Goal: Task Accomplishment & Management: Manage account settings

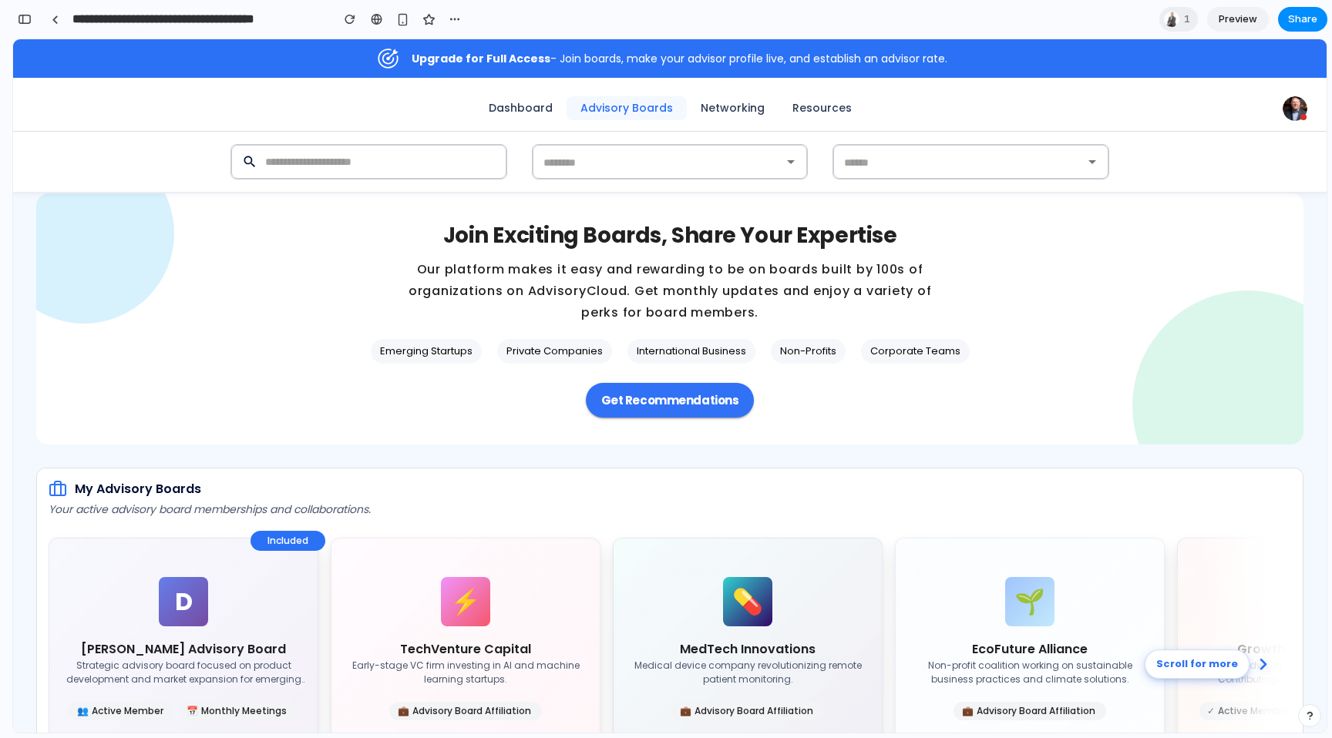
scroll to position [72, 0]
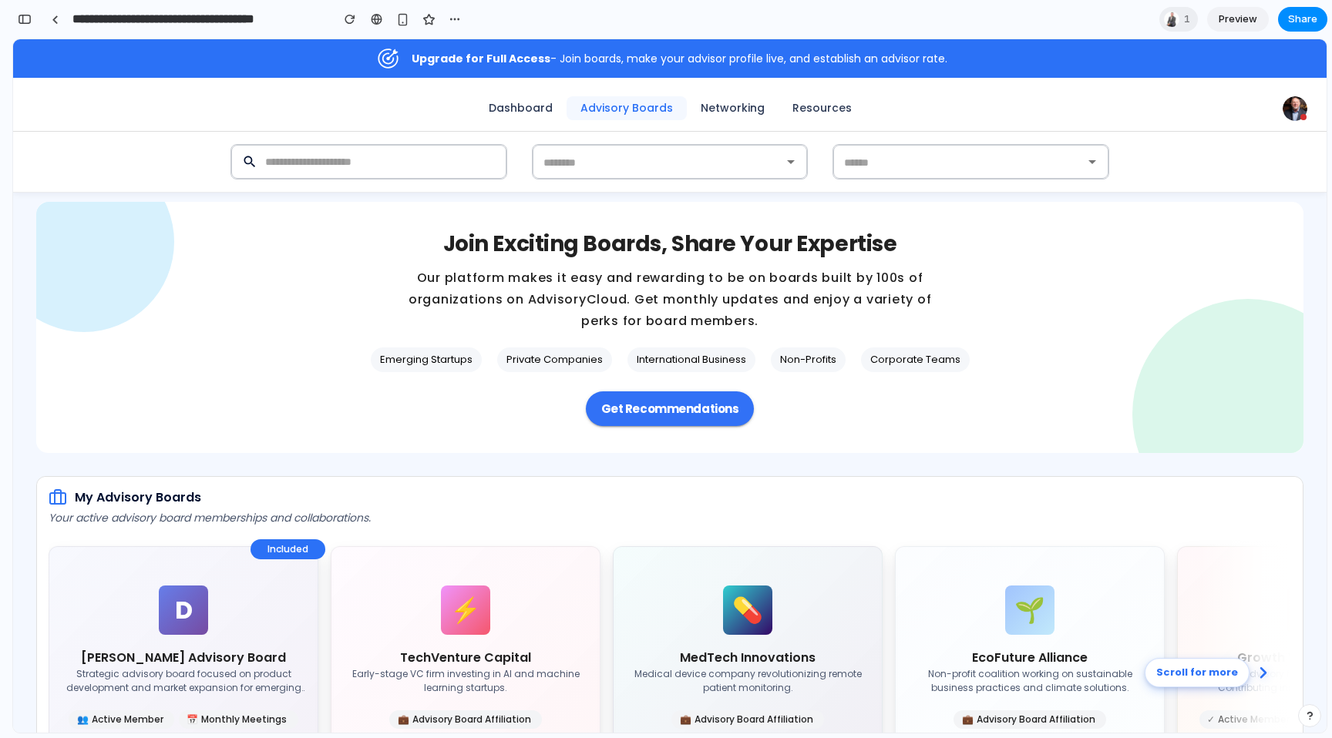
click at [1239, 20] on span "Preview" at bounding box center [1237, 19] width 39 height 15
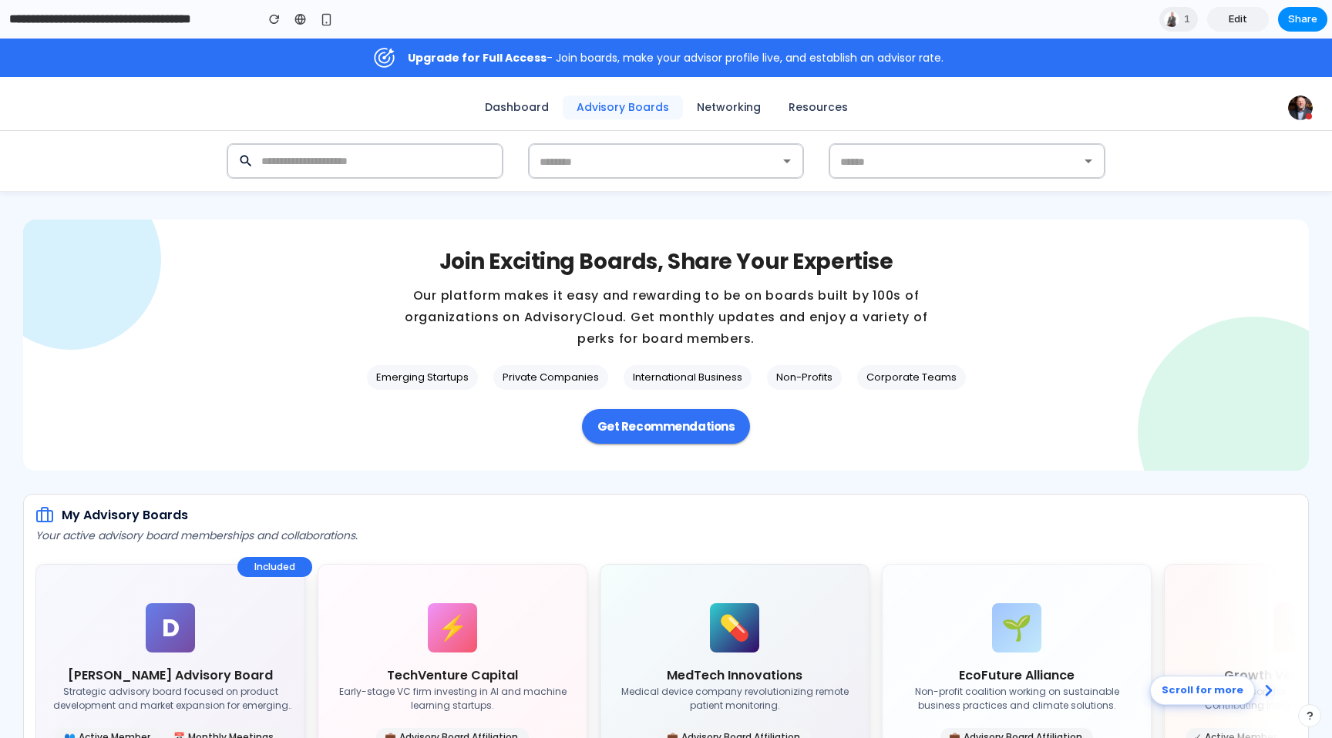
scroll to position [62, 0]
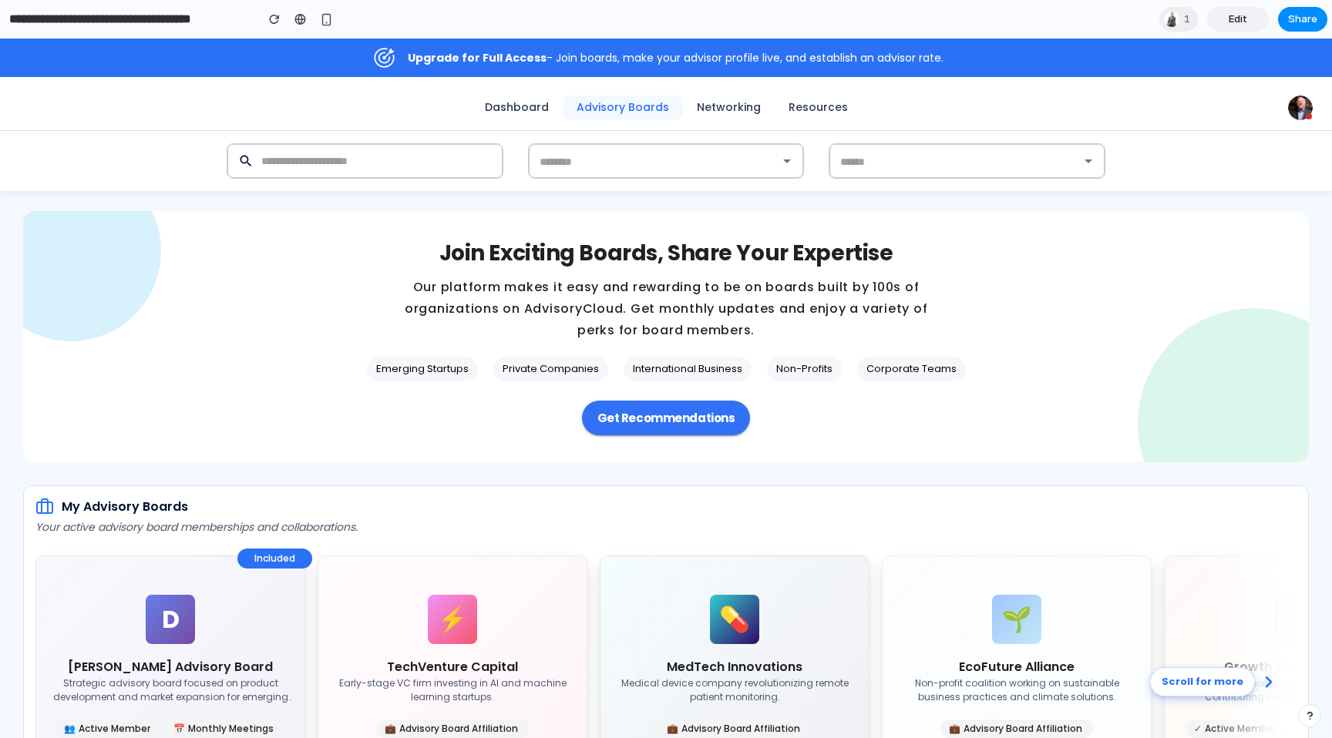
click at [1219, 13] on link "Edit" at bounding box center [1238, 19] width 62 height 25
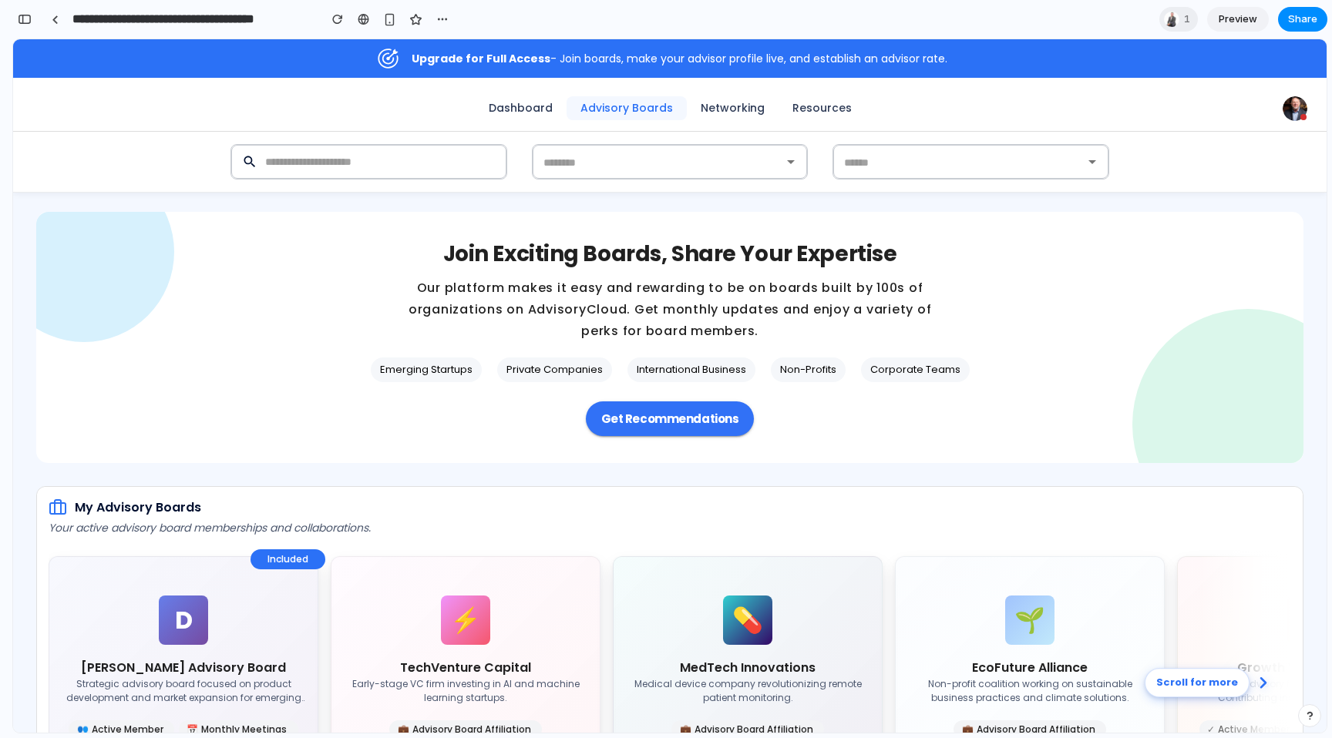
scroll to position [9306, 0]
click at [25, 21] on div "button" at bounding box center [25, 19] width 14 height 11
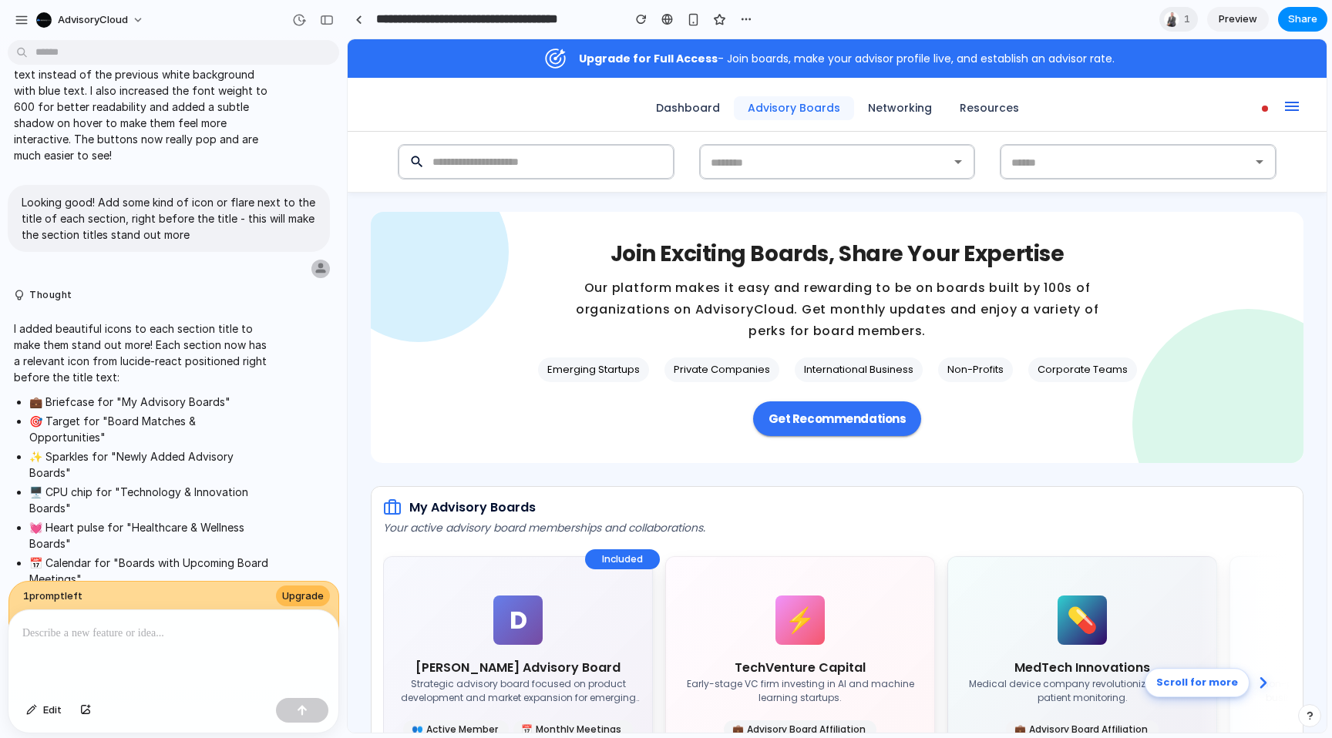
scroll to position [0, 0]
click at [145, 630] on p at bounding box center [173, 633] width 302 height 18
click at [328, 18] on div "button" at bounding box center [327, 20] width 14 height 11
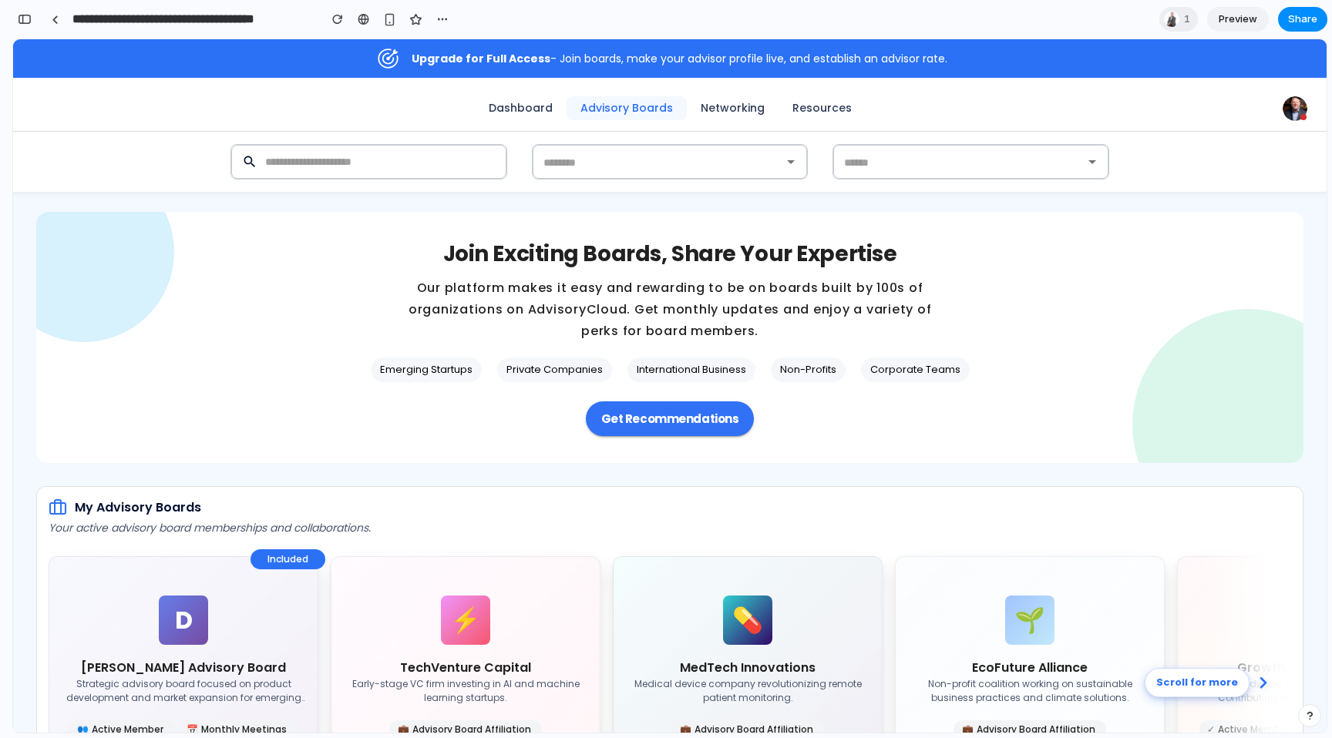
scroll to position [9306, 0]
click at [1226, 16] on span "Preview" at bounding box center [1237, 19] width 39 height 15
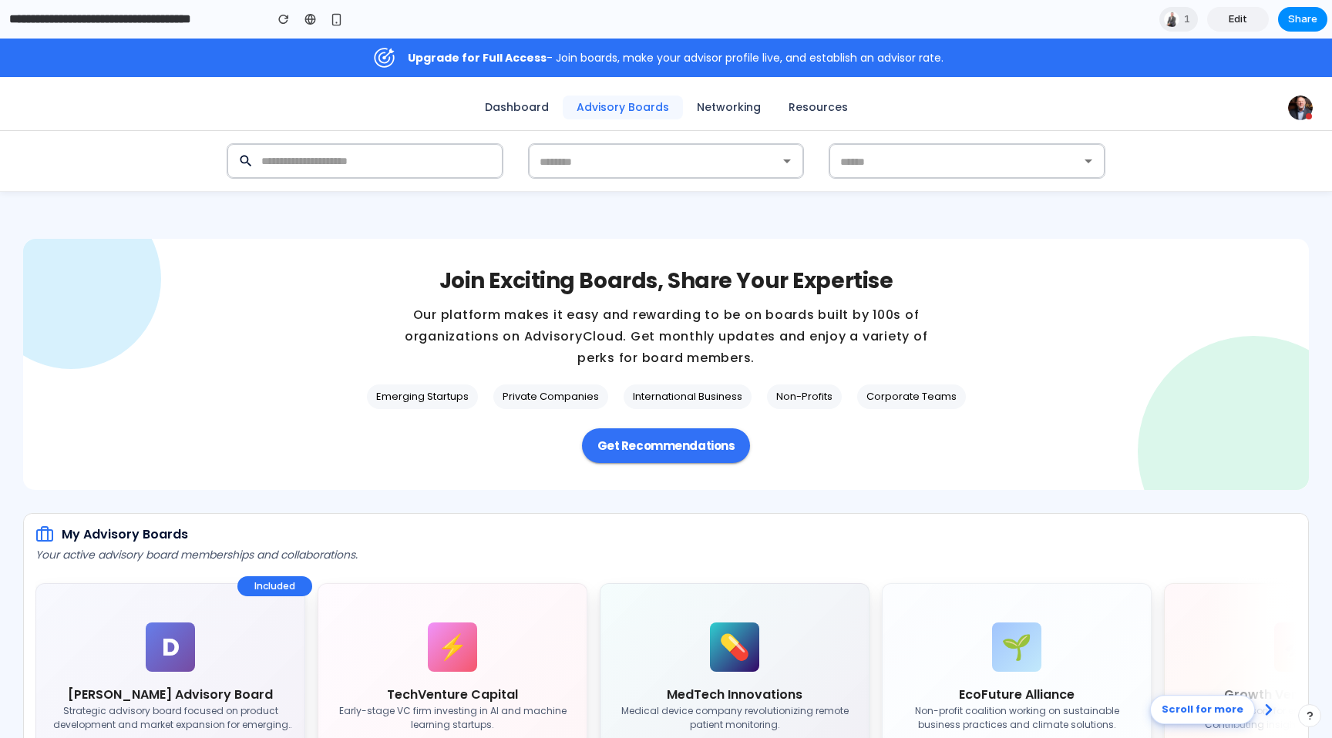
scroll to position [29, 0]
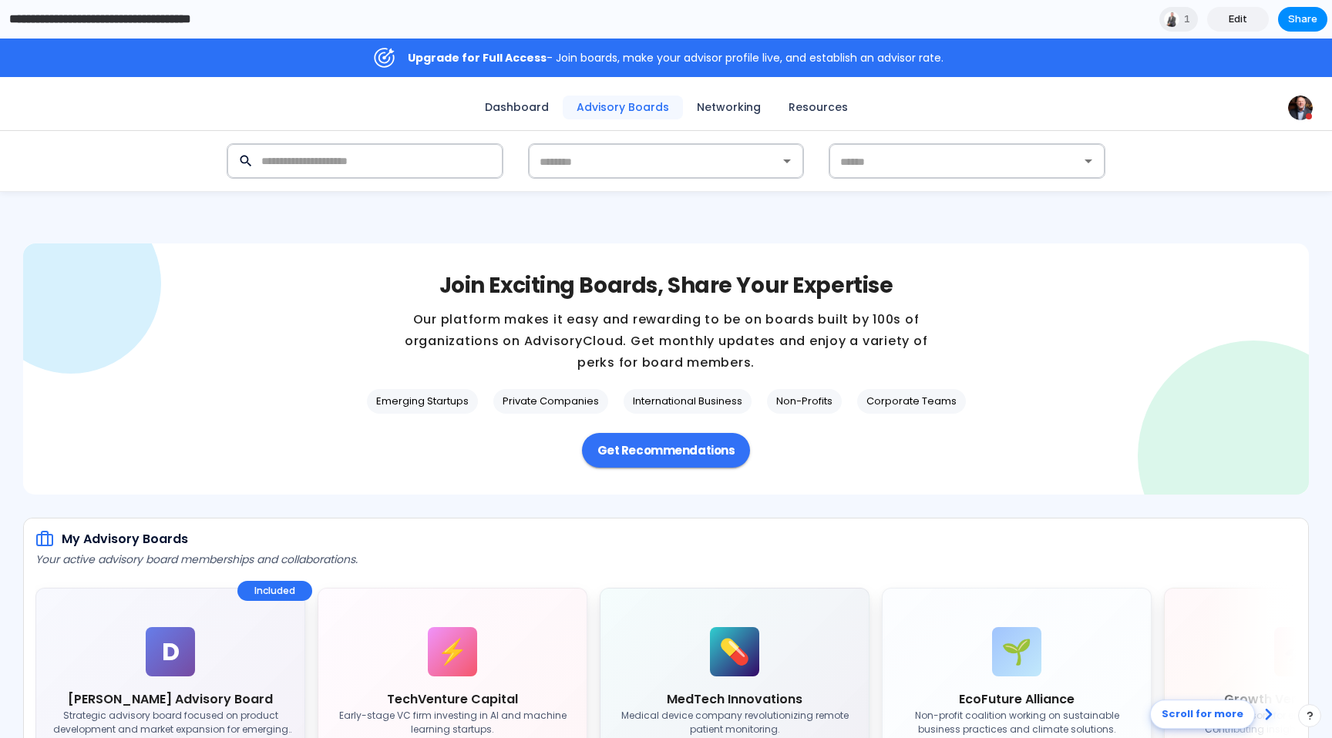
click at [29, 25] on input "**********" at bounding box center [133, 19] width 254 height 28
click at [1236, 16] on span "Edit" at bounding box center [1238, 19] width 18 height 15
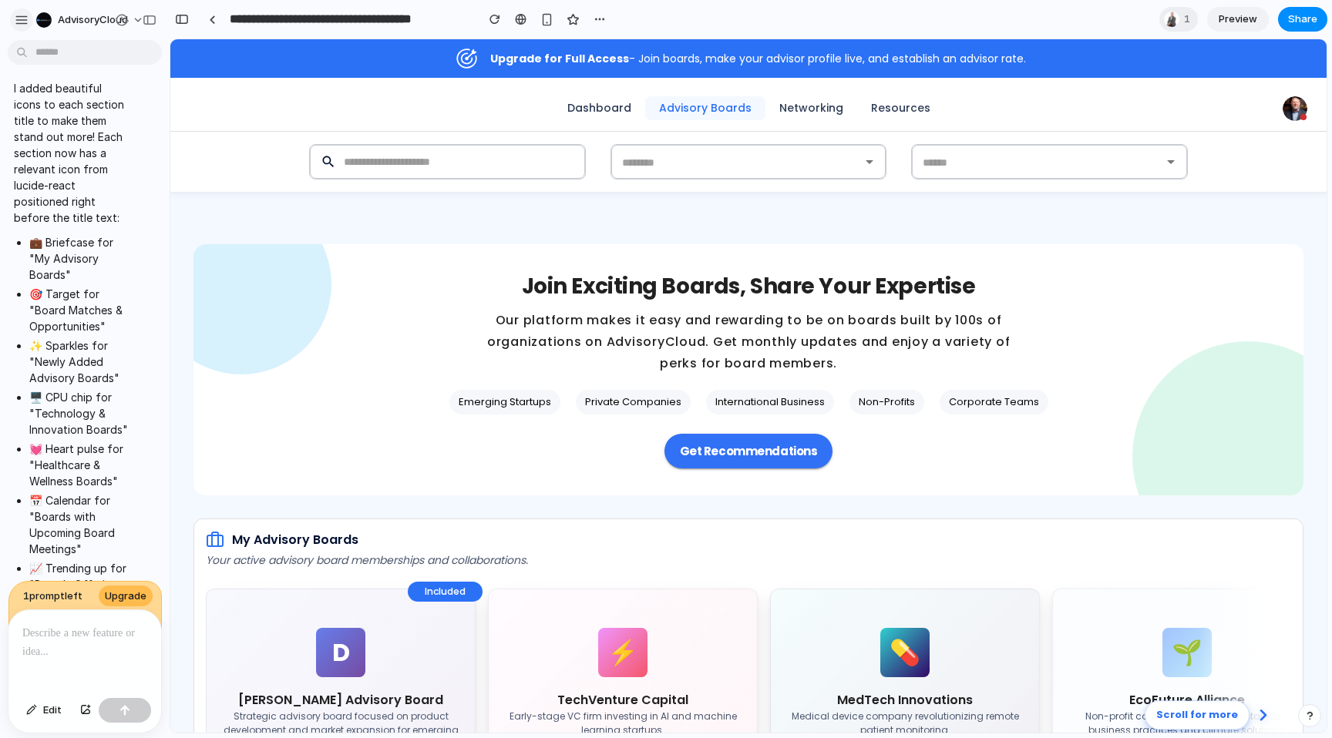
click at [21, 14] on div "button" at bounding box center [22, 20] width 14 height 14
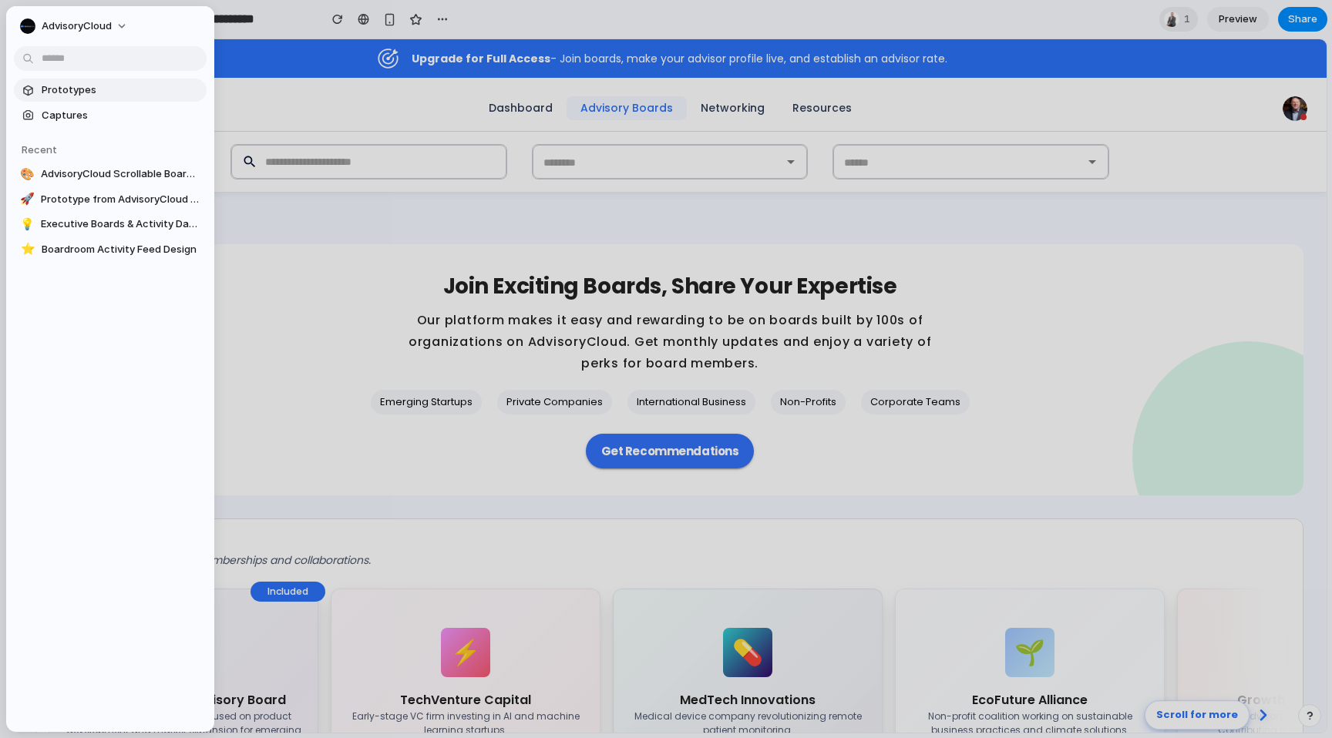
click at [79, 90] on span "Prototypes" at bounding box center [121, 89] width 159 height 15
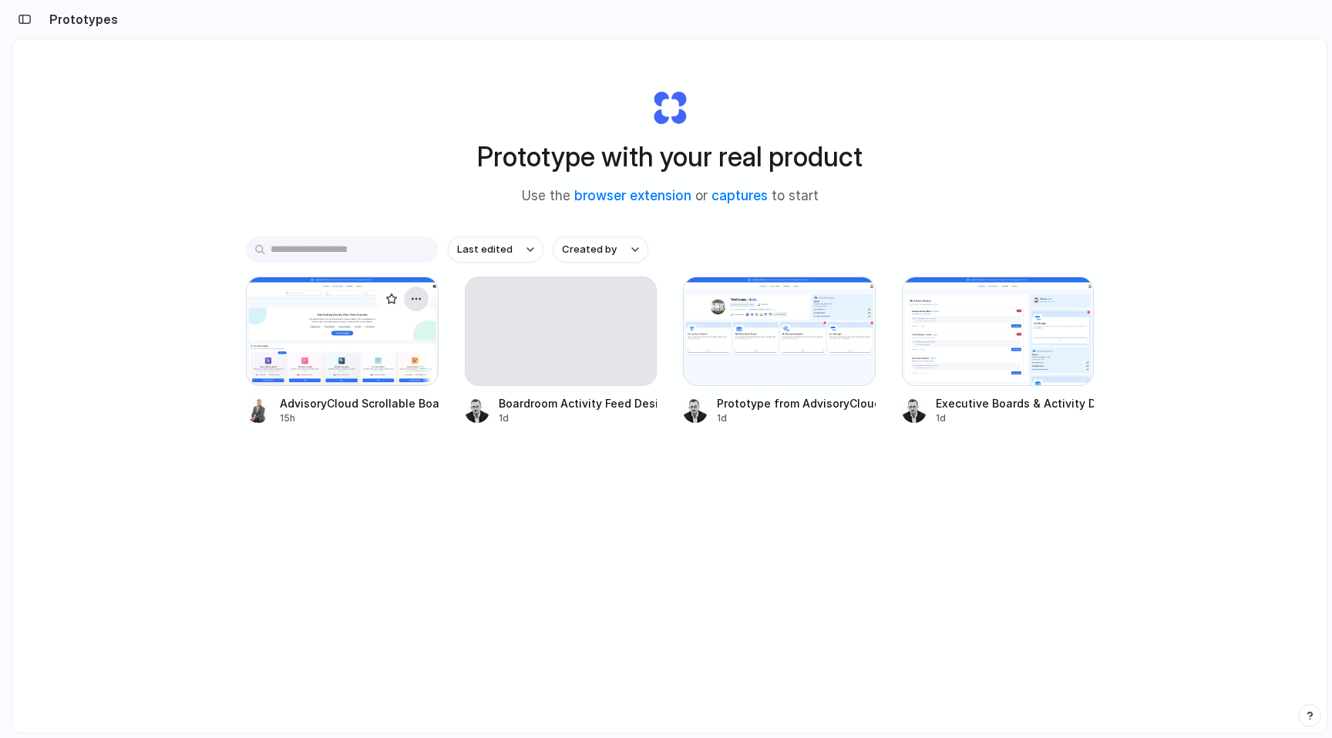
click at [419, 299] on div "button" at bounding box center [416, 299] width 12 height 12
click at [382, 484] on div "Open in new tab Rename Copy link Delete" at bounding box center [666, 369] width 1332 height 738
click at [23, 25] on button "button" at bounding box center [24, 19] width 25 height 25
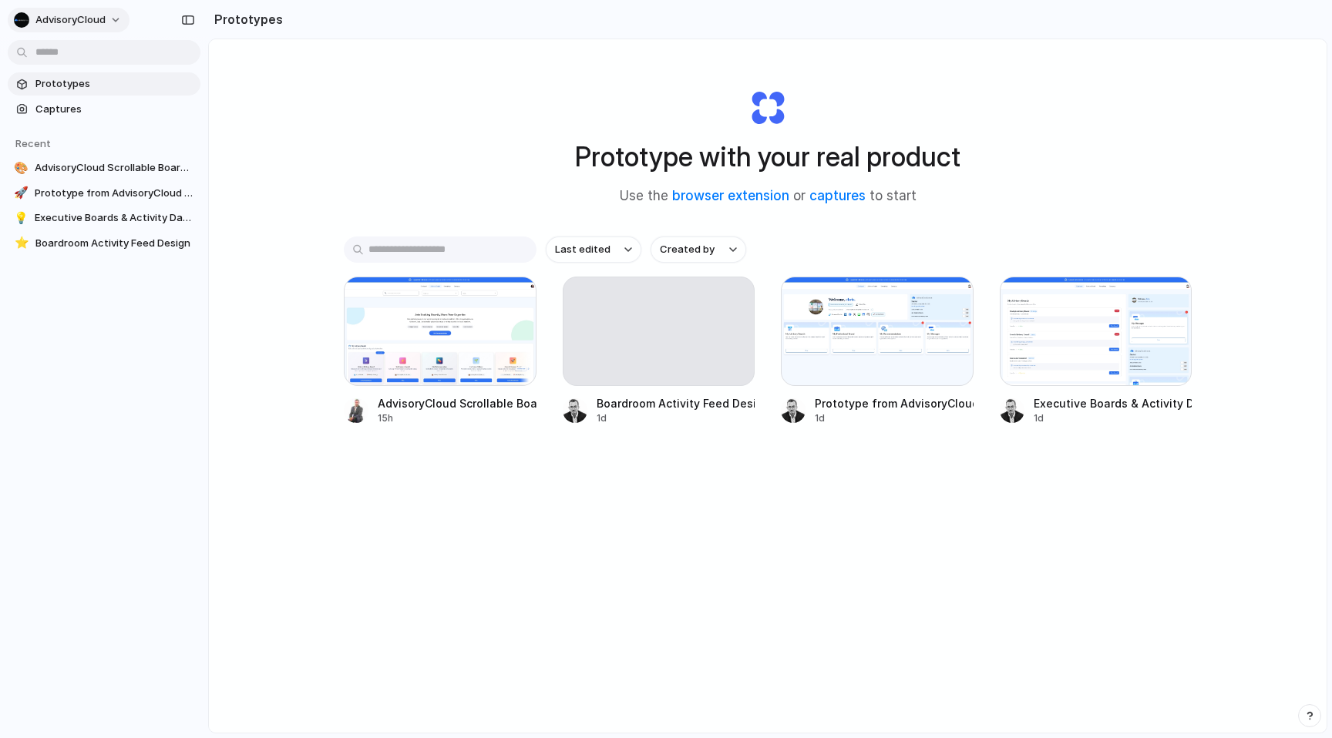
click at [116, 22] on button "AdvisoryCloud" at bounding box center [69, 20] width 122 height 25
click at [62, 129] on span "Sign out" at bounding box center [55, 128] width 41 height 15
click at [117, 14] on button "AdvisoryCloud" at bounding box center [69, 20] width 122 height 25
click at [409, 174] on div "Settings Invite members Change theme Sign out" at bounding box center [666, 369] width 1332 height 738
click at [510, 294] on div "button" at bounding box center [514, 299] width 12 height 12
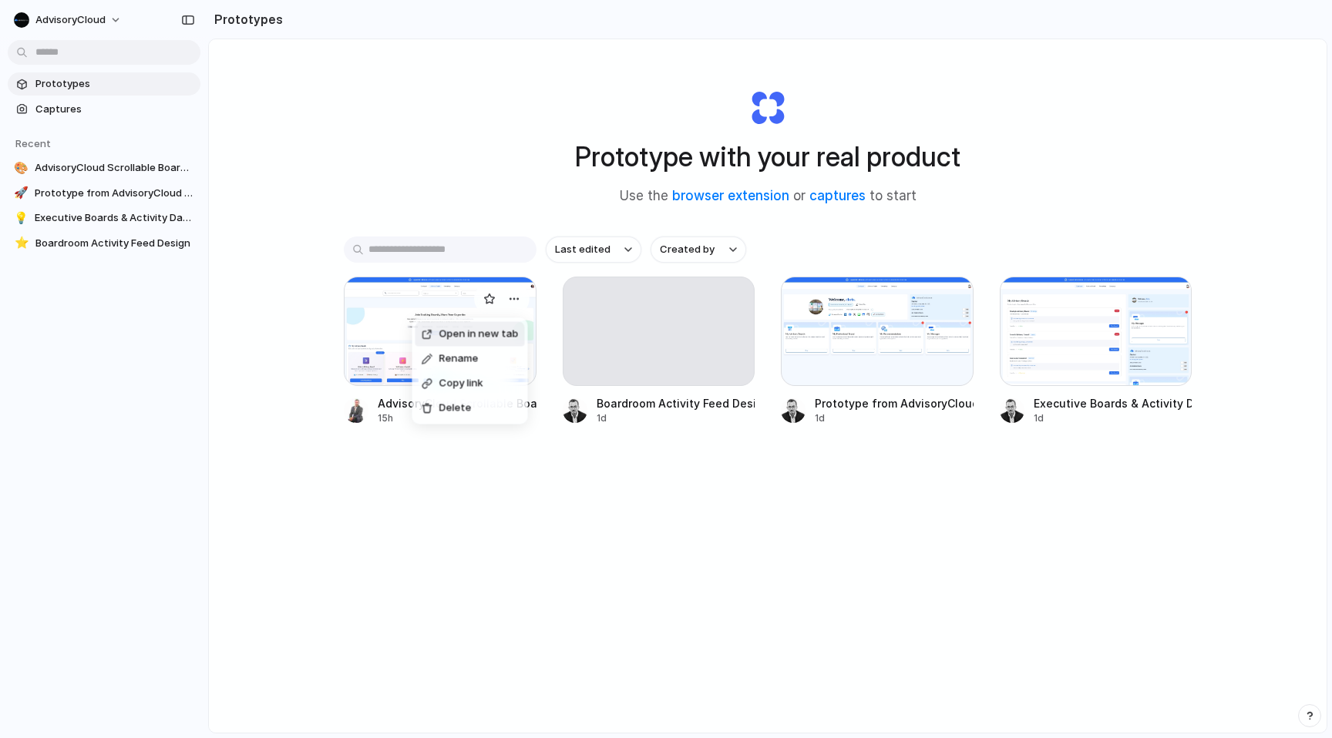
click at [369, 327] on div "Open in new tab Rename Copy link Delete" at bounding box center [666, 369] width 1332 height 738
click at [369, 327] on div at bounding box center [440, 331] width 193 height 109
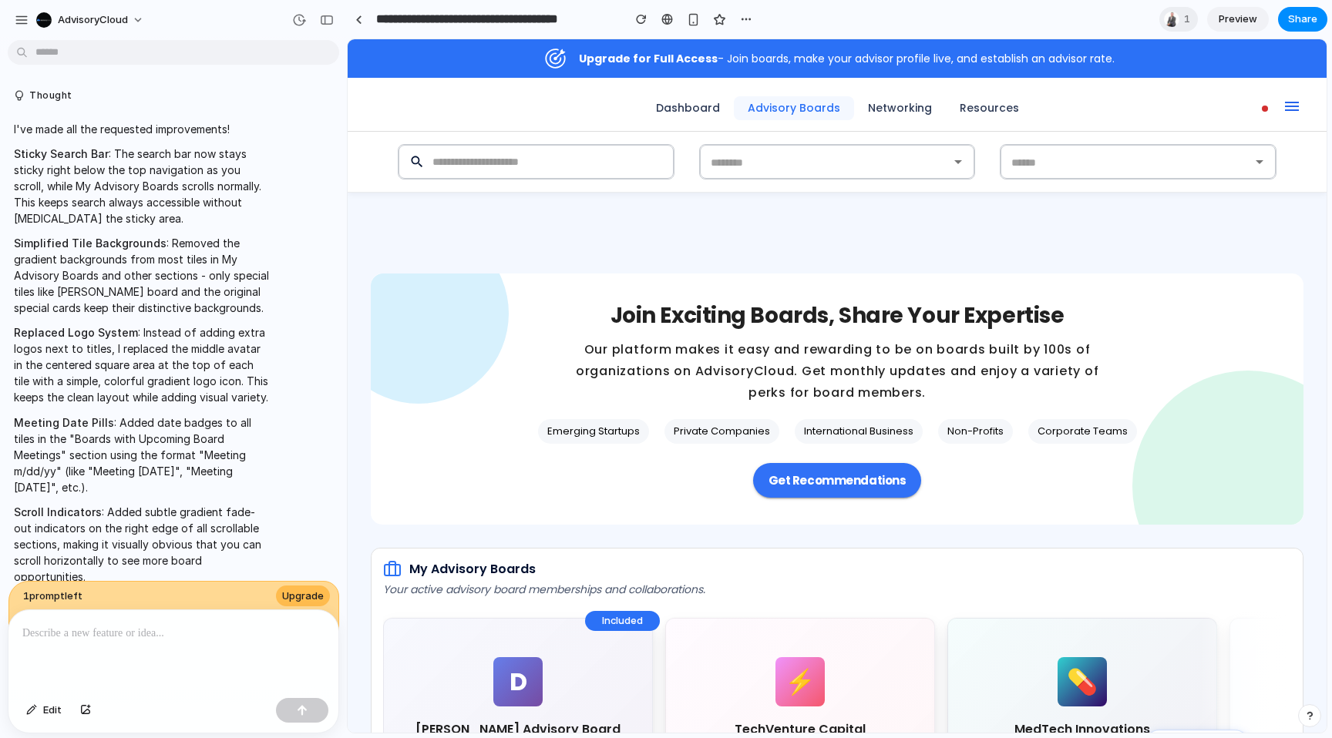
scroll to position [4902, 0]
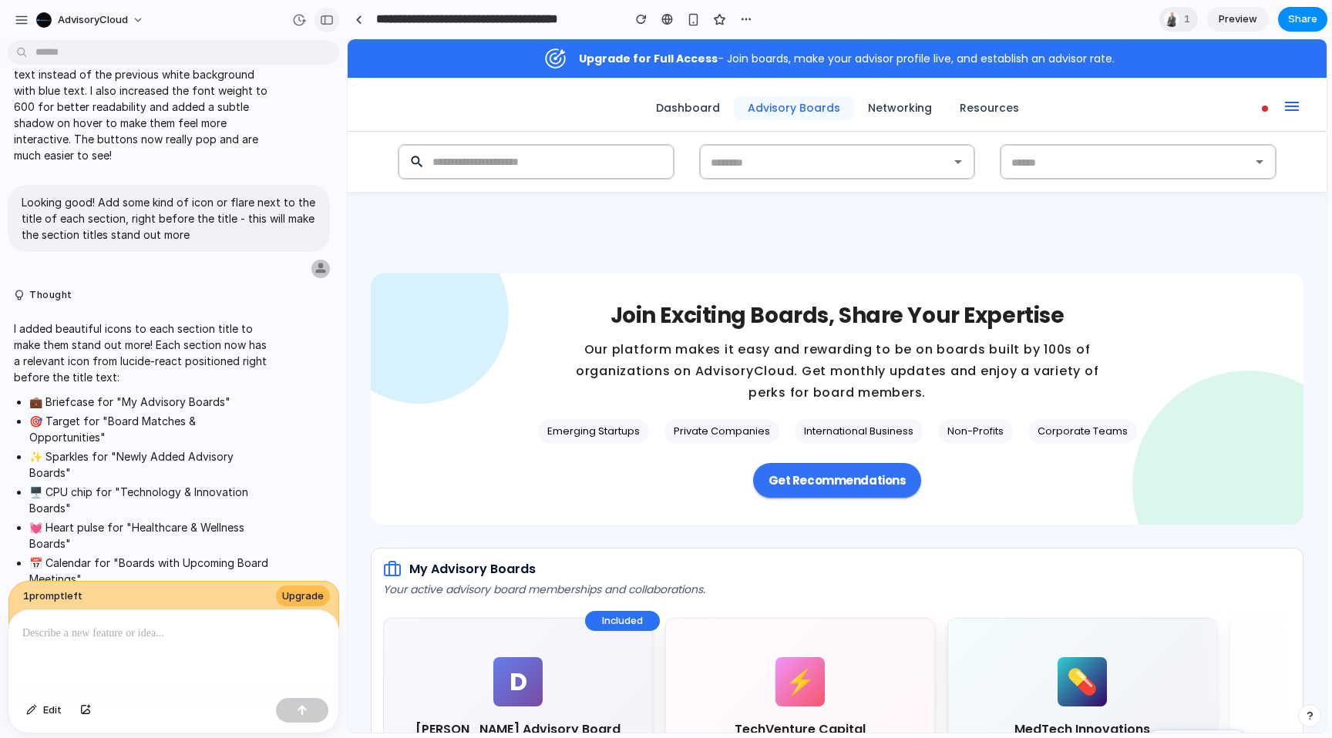
click at [328, 19] on div "button" at bounding box center [327, 20] width 14 height 11
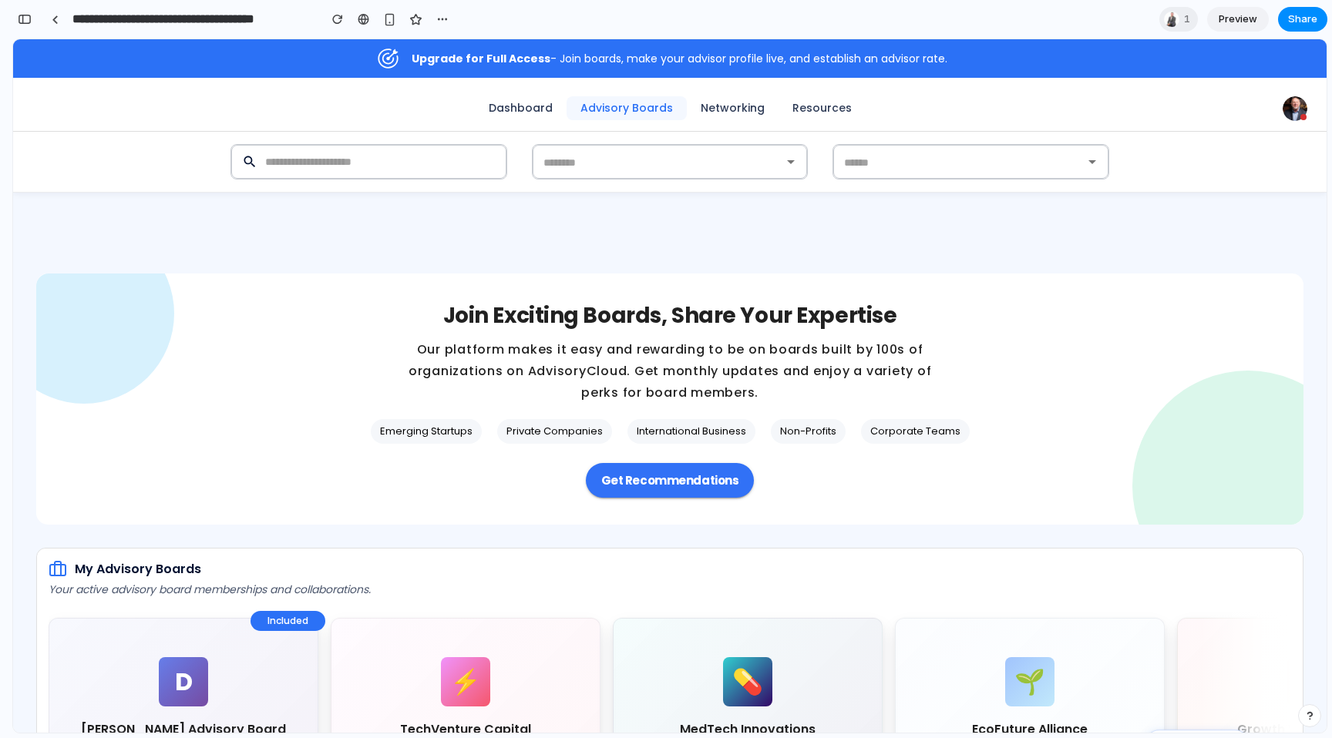
click at [1249, 22] on span "Preview" at bounding box center [1237, 19] width 39 height 15
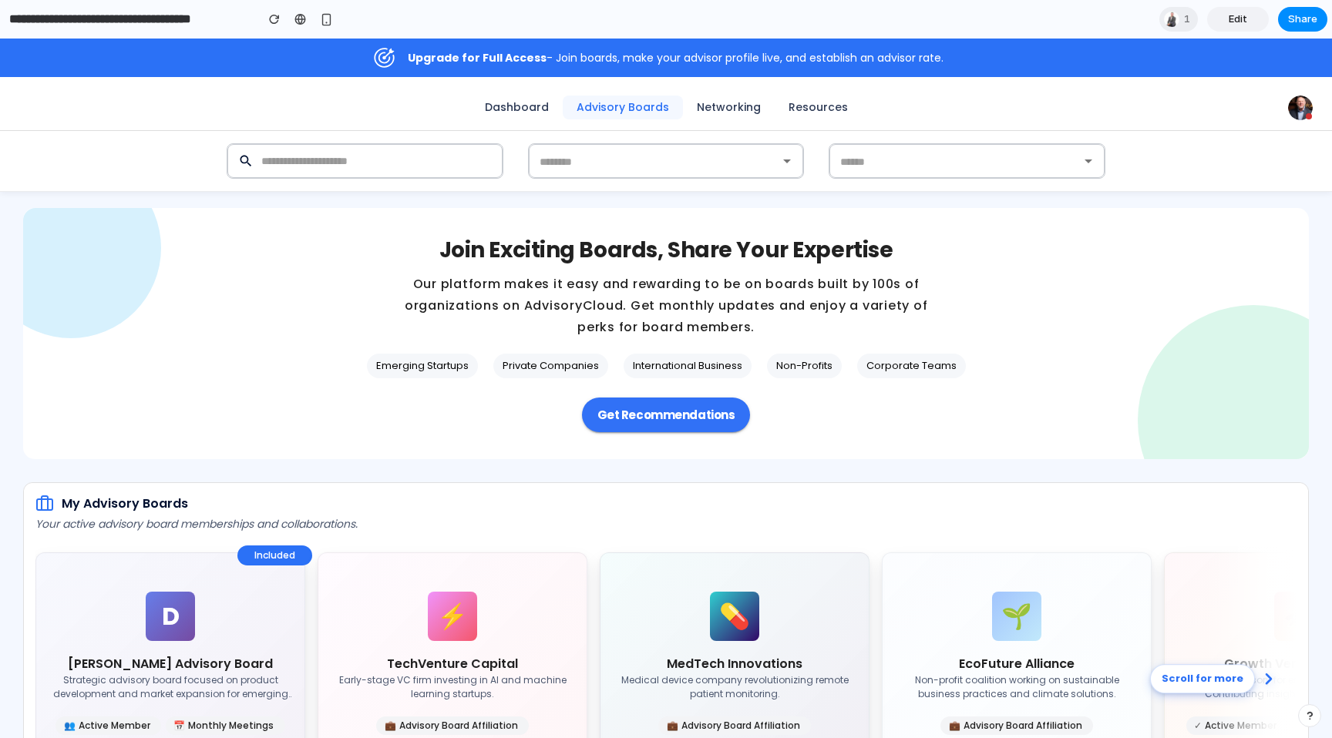
scroll to position [66, 0]
click at [328, 22] on div "button" at bounding box center [326, 19] width 13 height 13
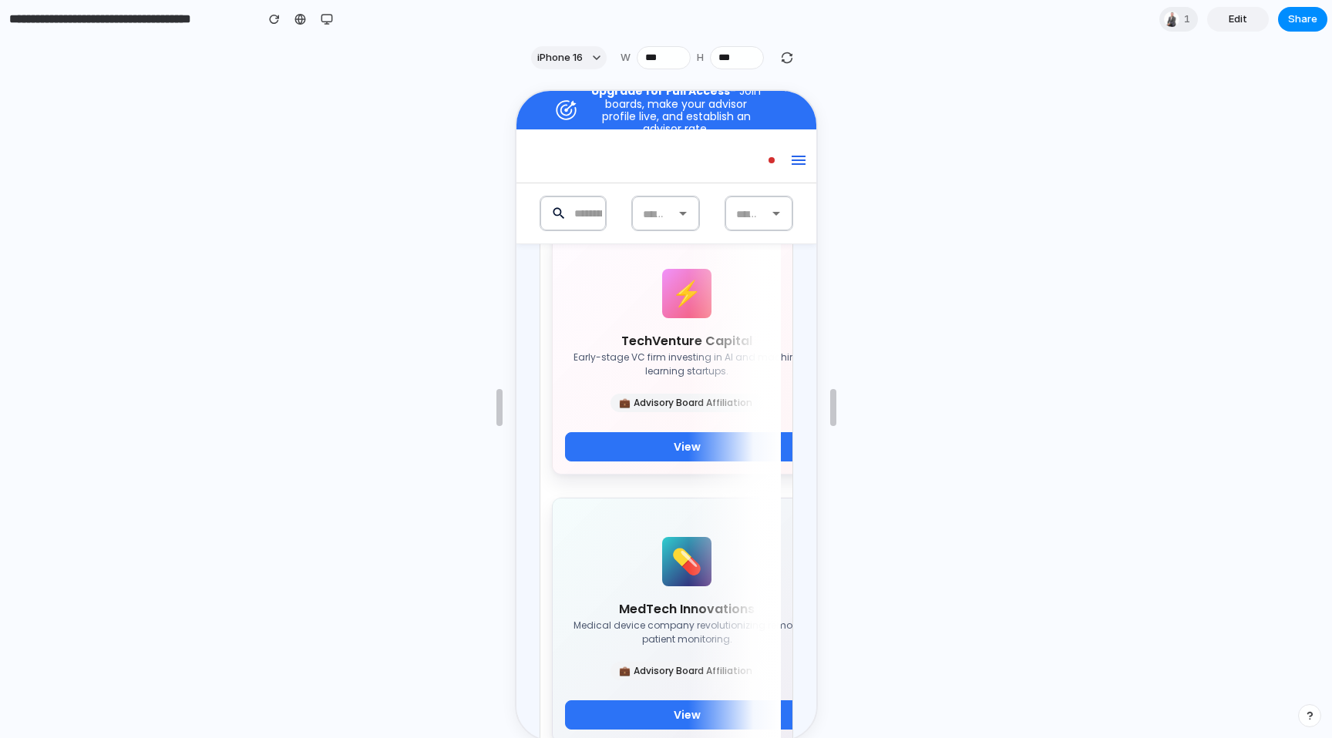
scroll to position [0, 0]
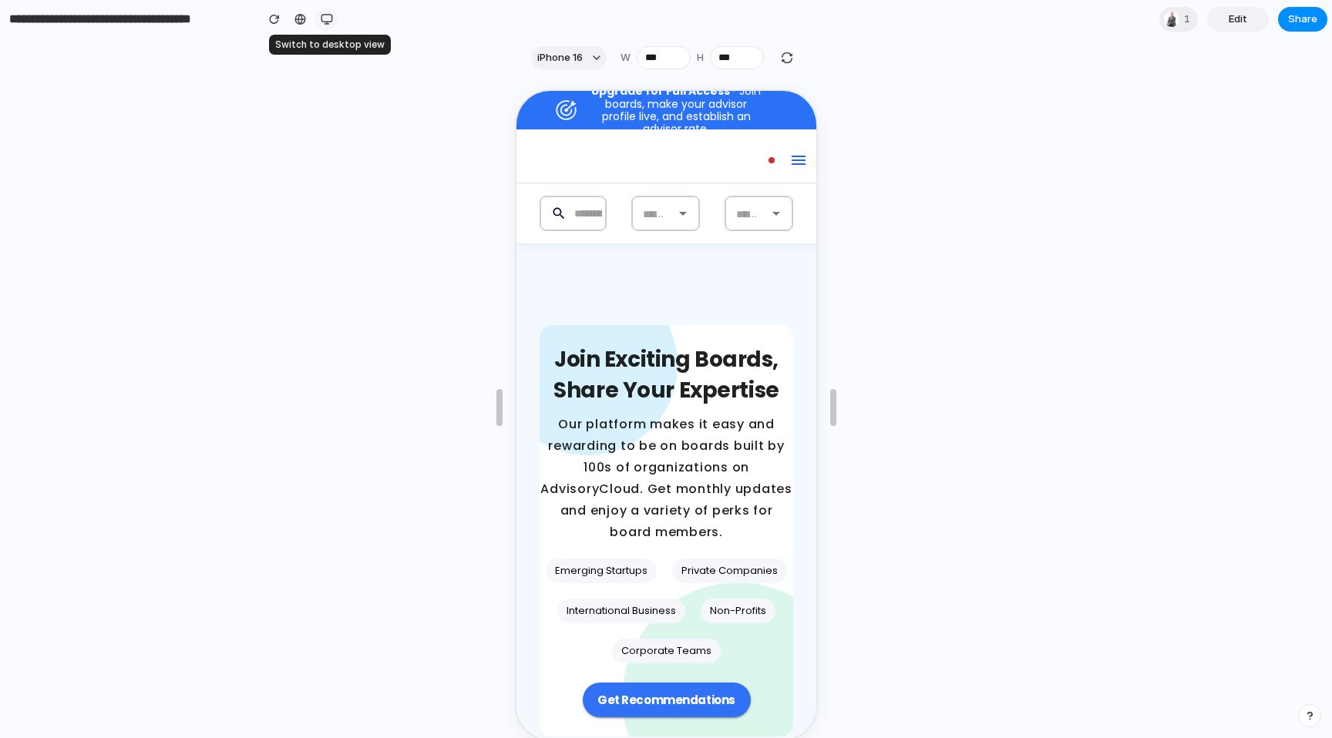
click at [327, 14] on div "button" at bounding box center [327, 19] width 12 height 12
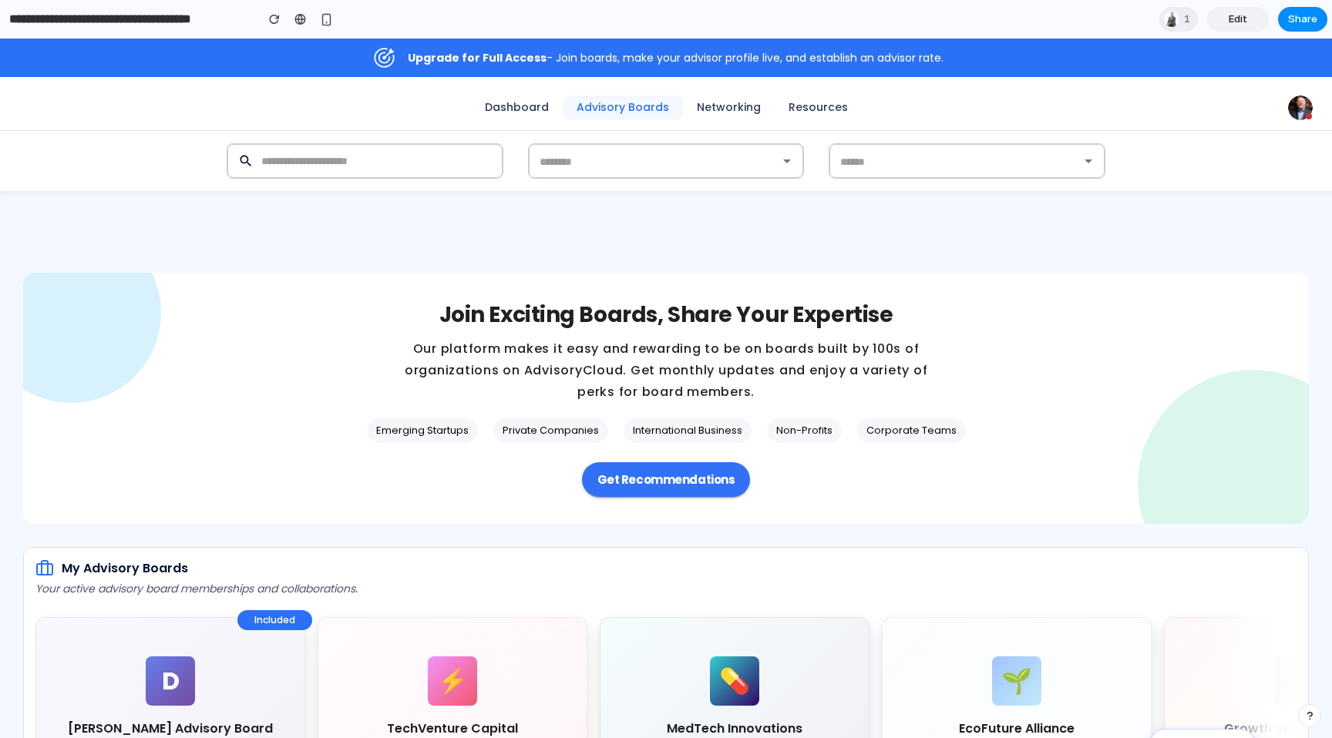
click at [150, 180] on div "​ ​ ​ ​" at bounding box center [666, 161] width 1332 height 61
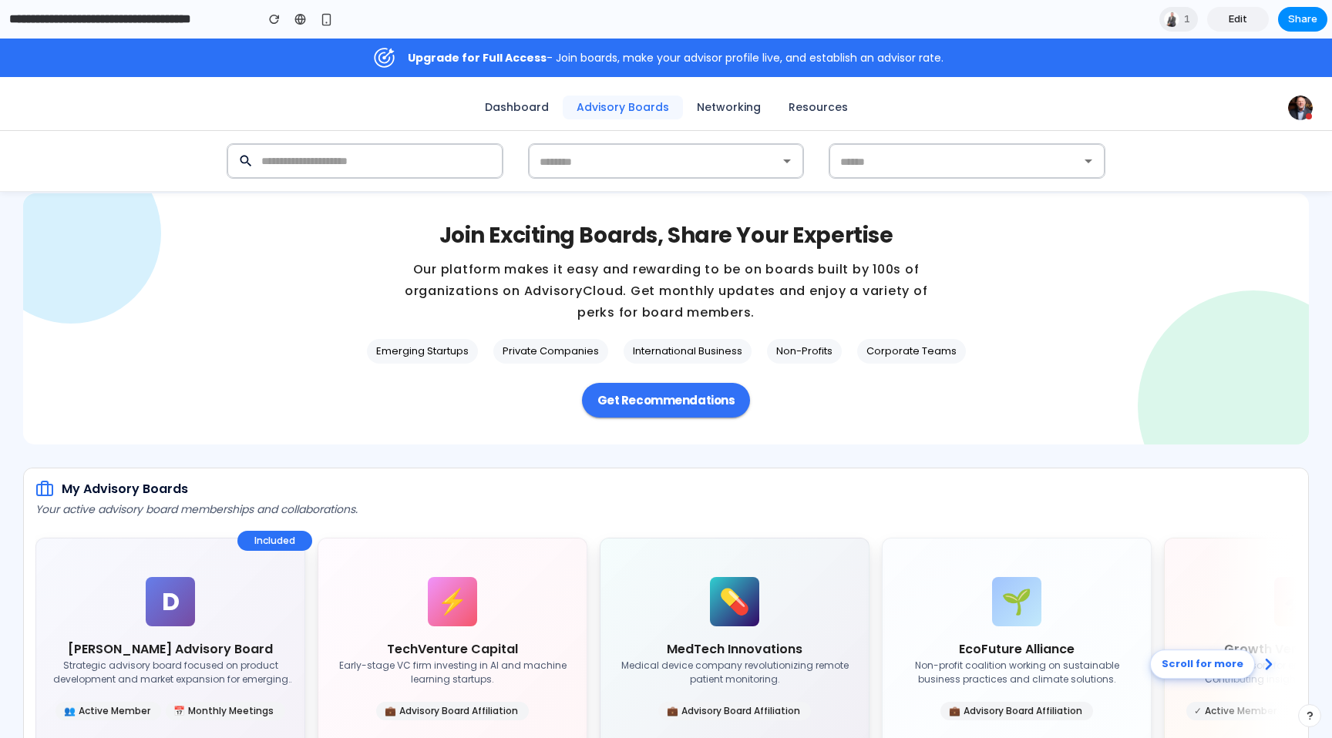
scroll to position [54, 0]
